Goal: Find specific page/section

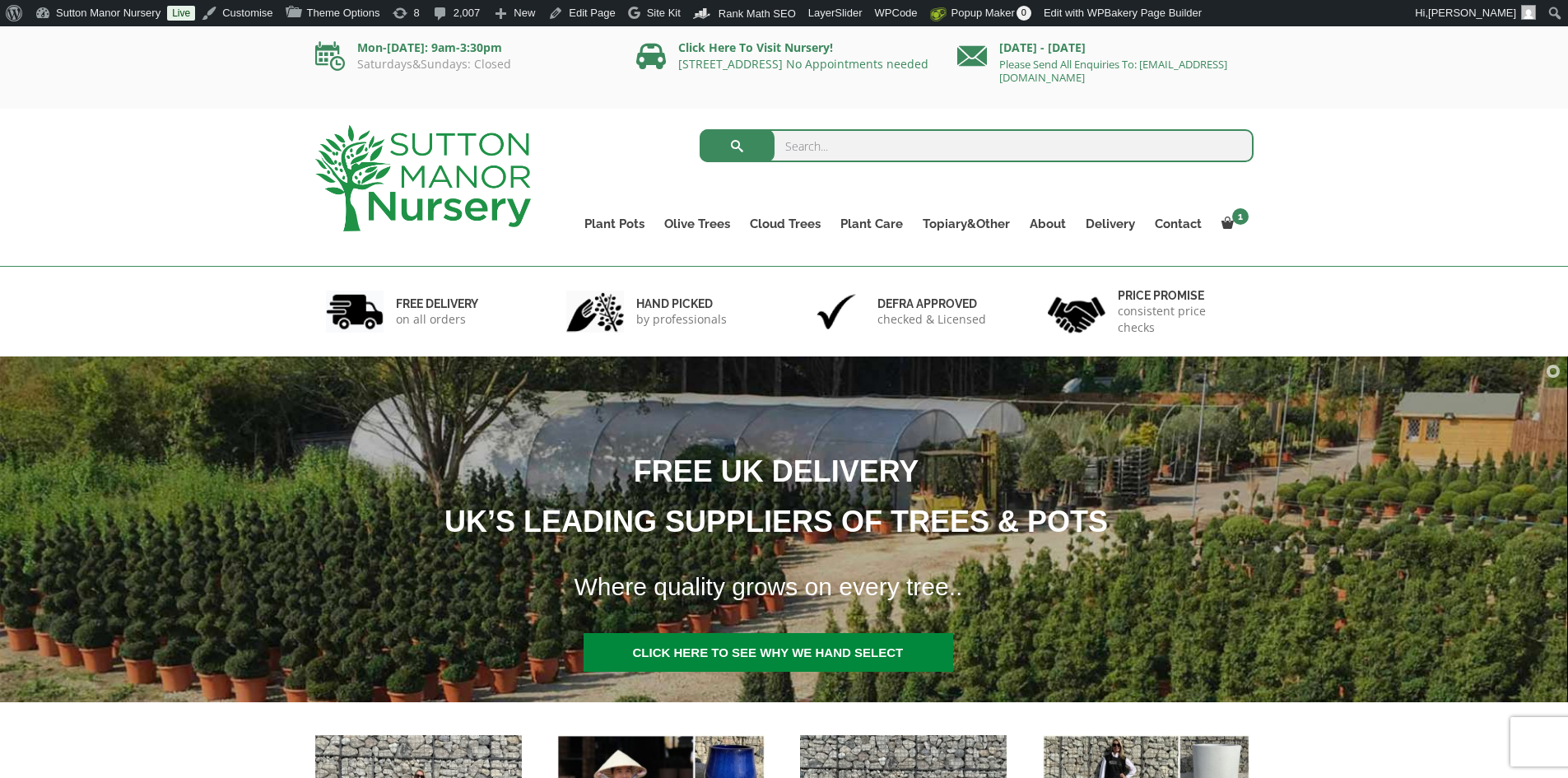
click at [808, 135] on input "search" at bounding box center [977, 146] width 554 height 33
type input "red [PERSON_NAME]"
click at [699, 130] on button "submit" at bounding box center [736, 146] width 75 height 33
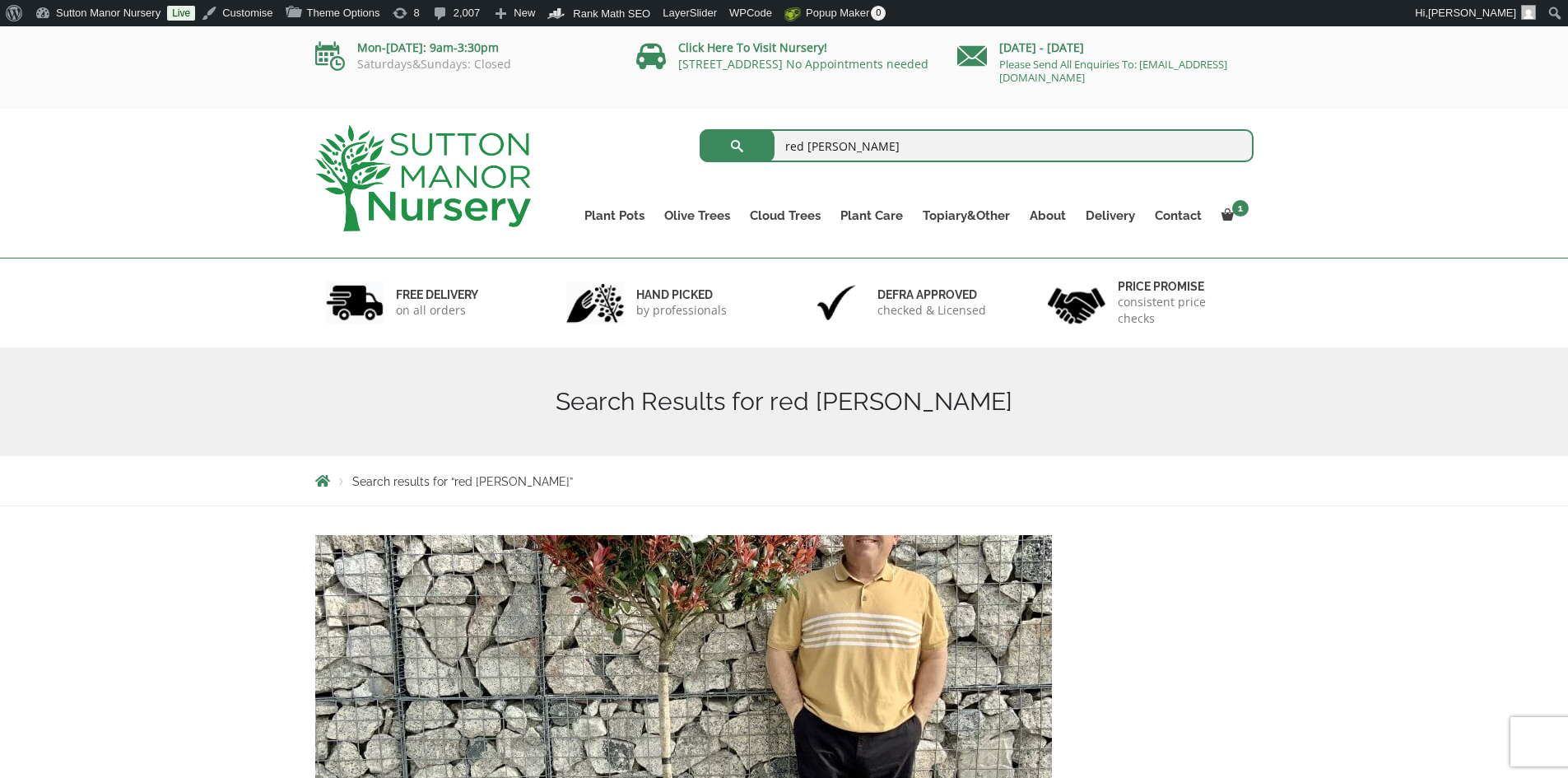
drag, startPoint x: 1492, startPoint y: 674, endPoint x: 1415, endPoint y: 326, distance: 356.4
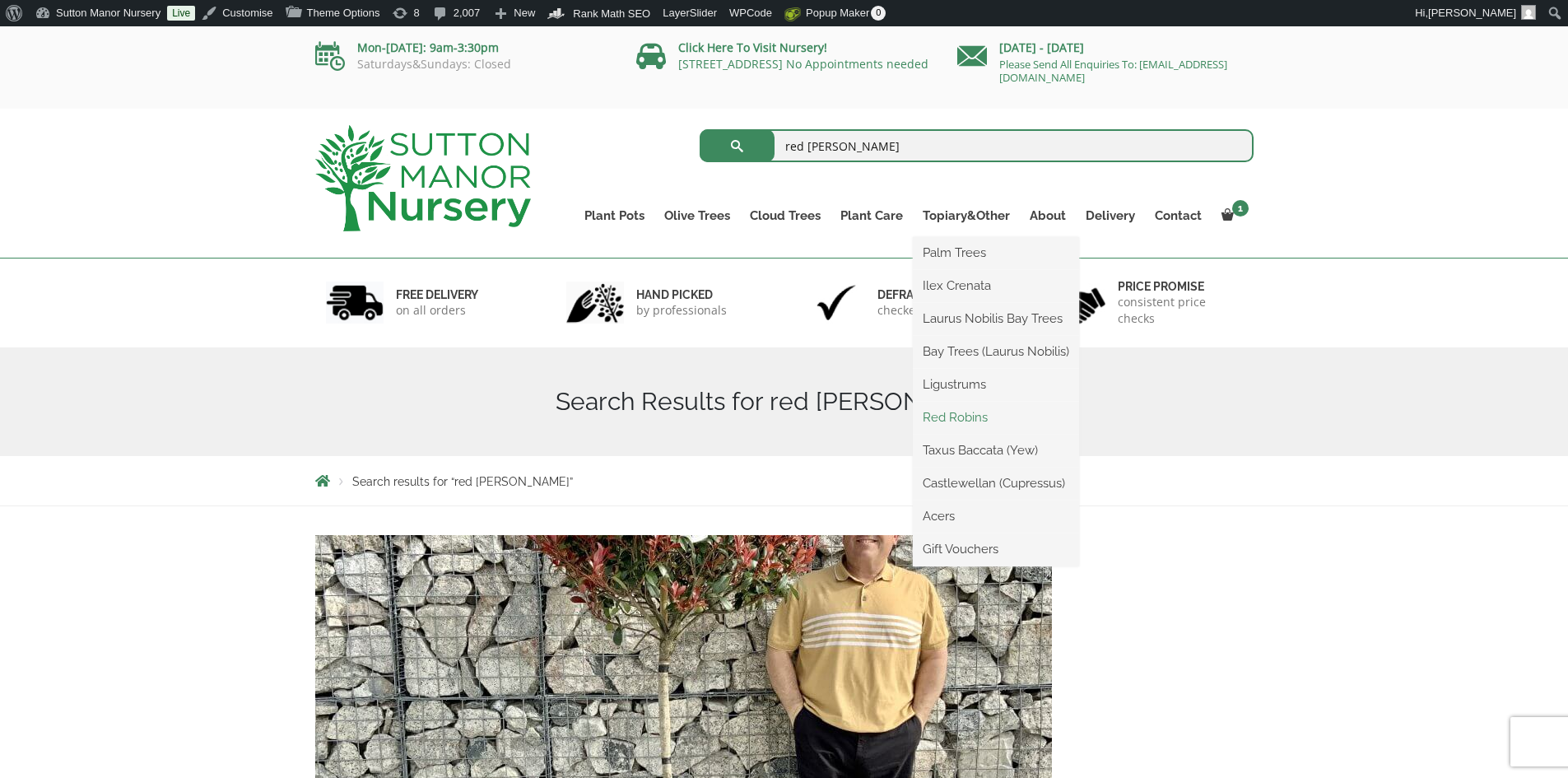
click at [967, 413] on link "Red Robins" at bounding box center [996, 417] width 167 height 24
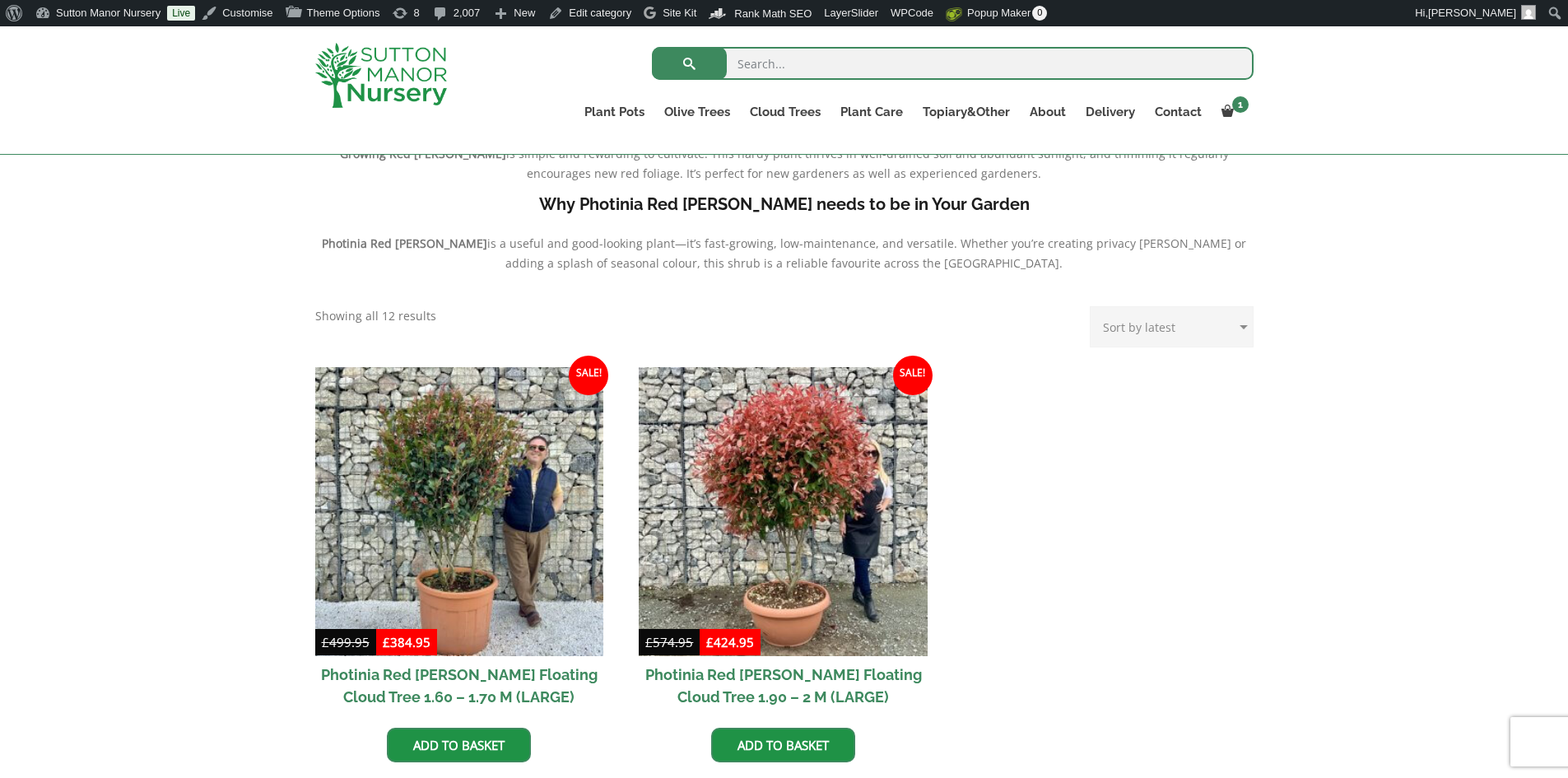
scroll to position [659, 0]
